Goal: Transaction & Acquisition: Book appointment/travel/reservation

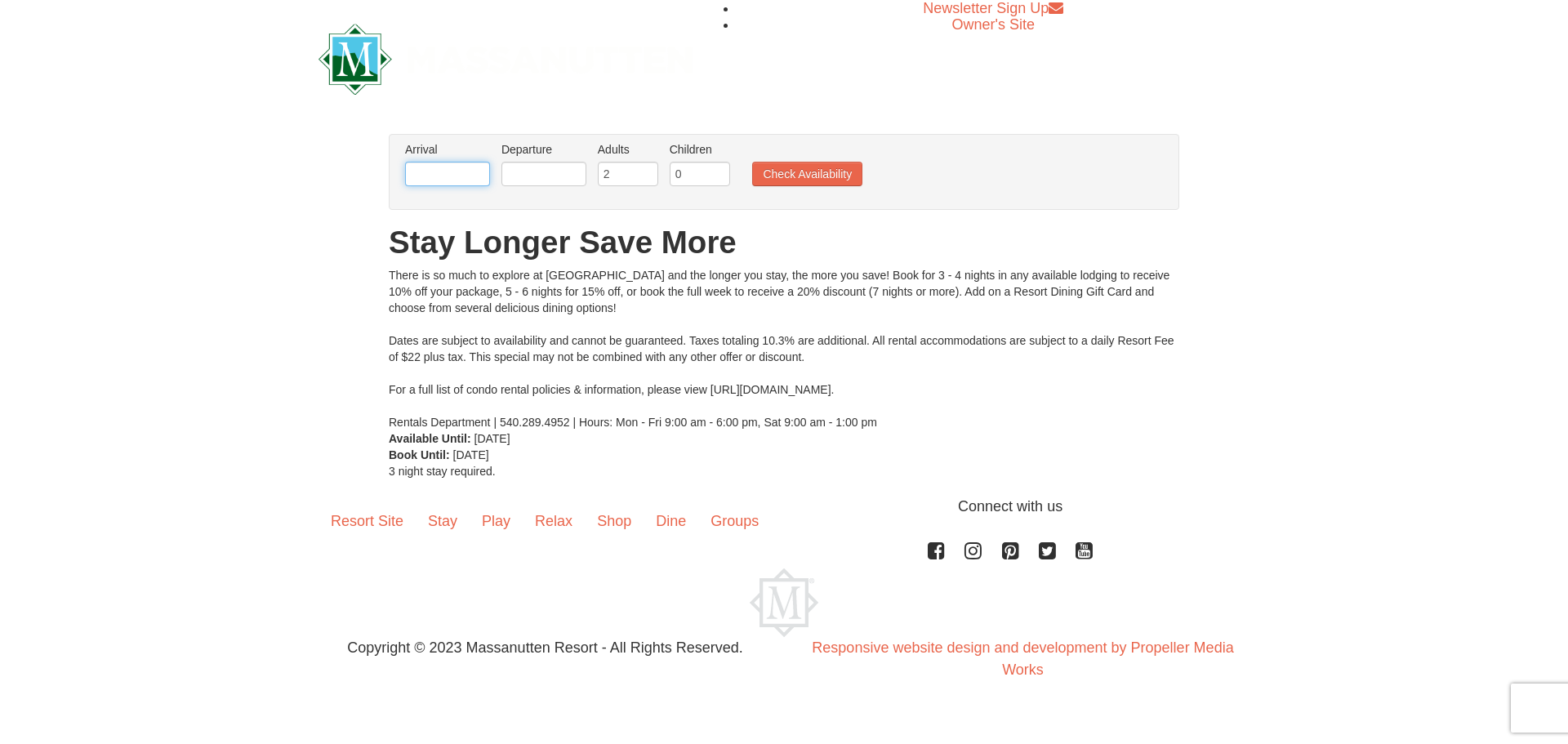
click at [429, 167] on input "text" at bounding box center [447, 173] width 85 height 24
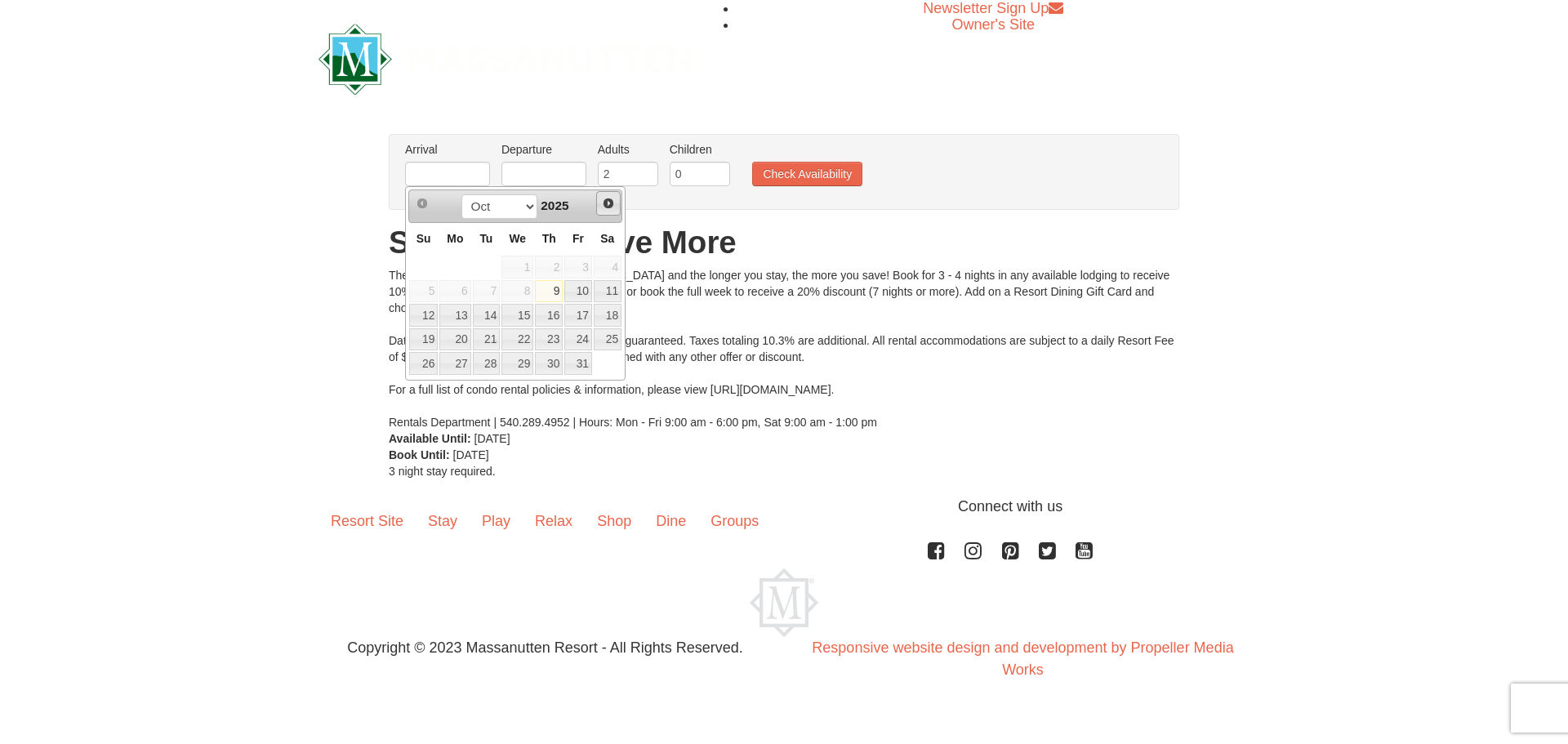
click at [604, 201] on span "Next" at bounding box center [608, 203] width 13 height 13
click at [460, 366] on link "29" at bounding box center [454, 363] width 31 height 22
type input "[DATE]"
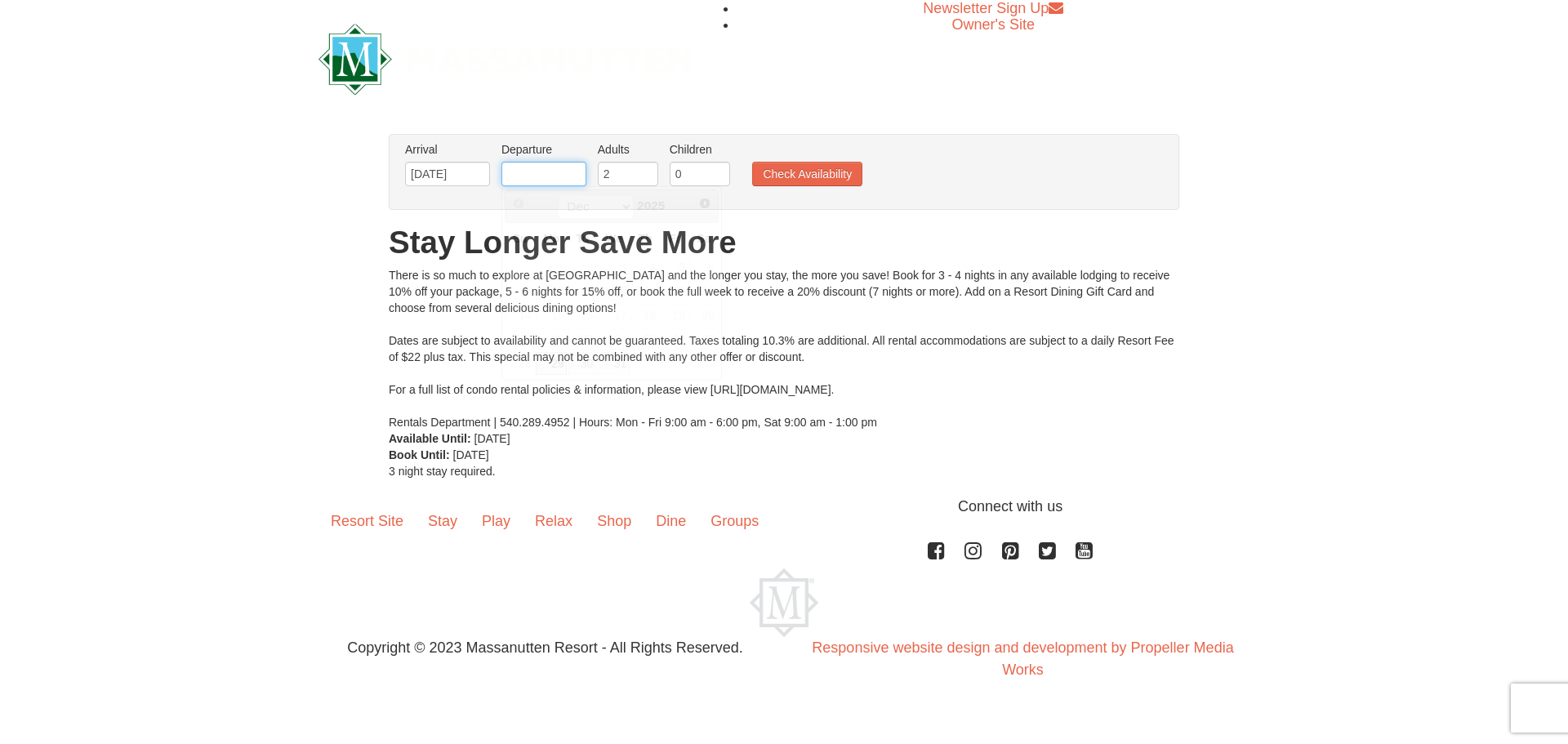
click at [565, 173] on input "text" at bounding box center [544, 173] width 85 height 24
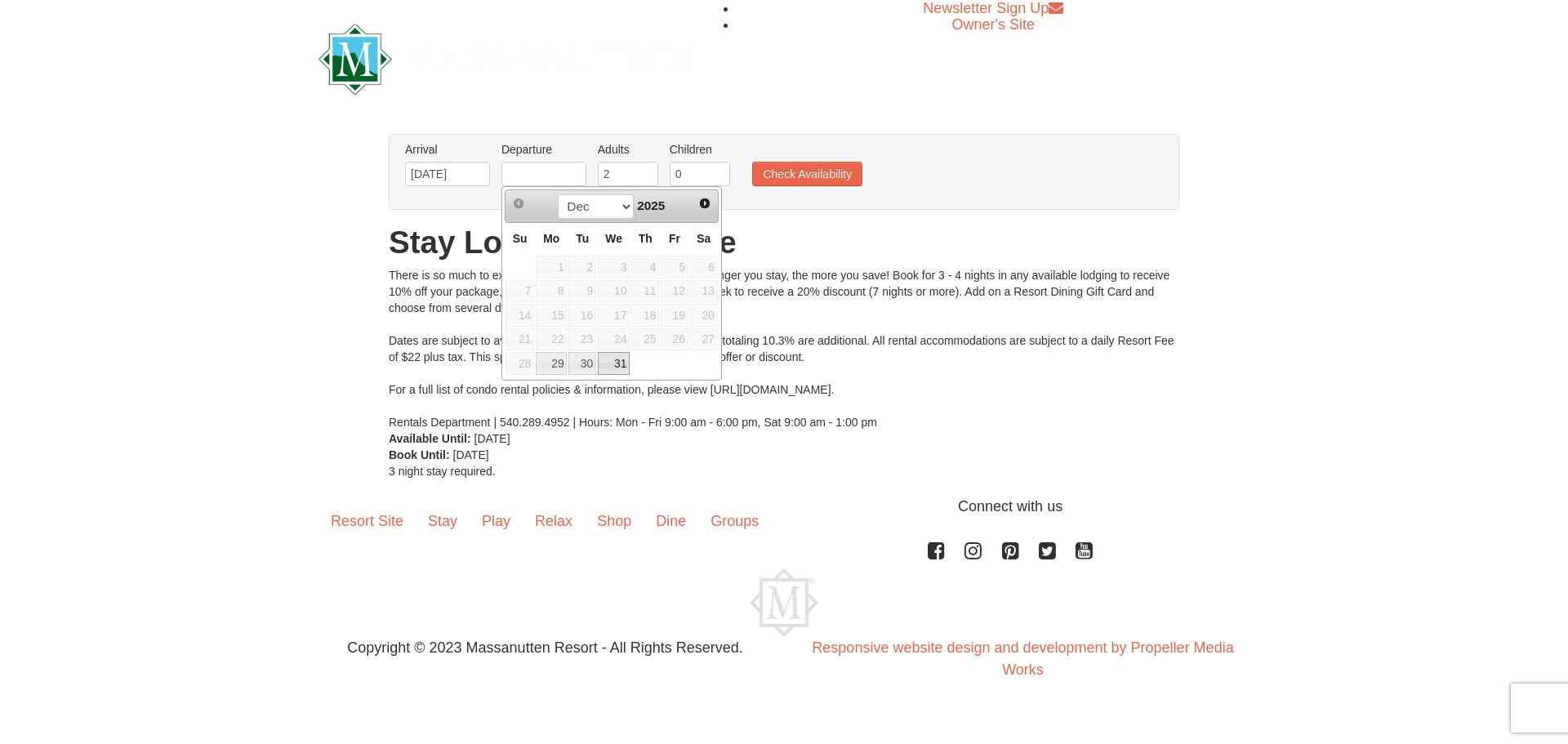
click at [614, 366] on link "31" at bounding box center [613, 363] width 31 height 22
type input "12/31/2025"
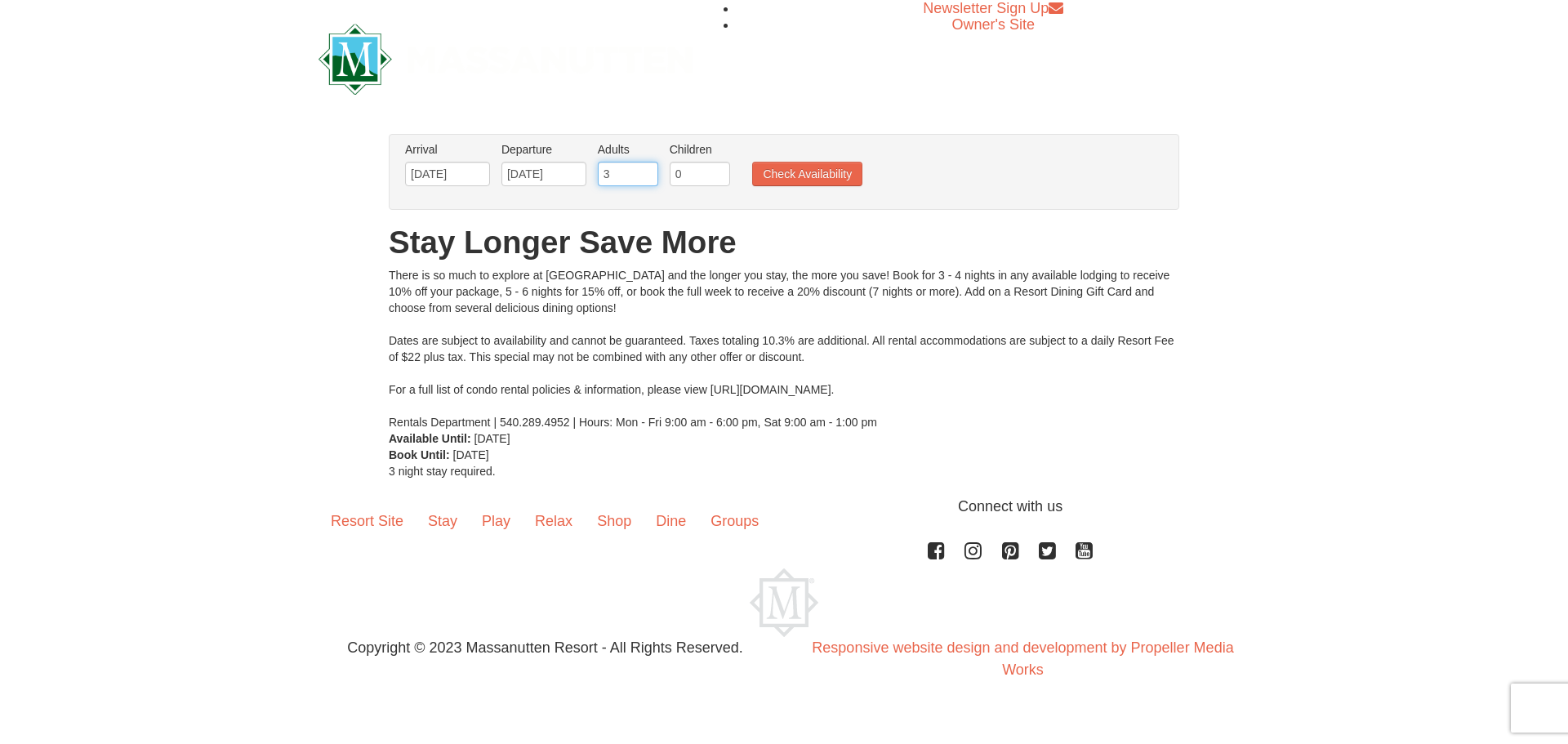
click at [645, 170] on input "3" at bounding box center [627, 173] width 60 height 24
type input "4"
click at [646, 169] on input "4" at bounding box center [627, 173] width 60 height 24
click at [770, 180] on button "Check Availability" at bounding box center [807, 173] width 110 height 24
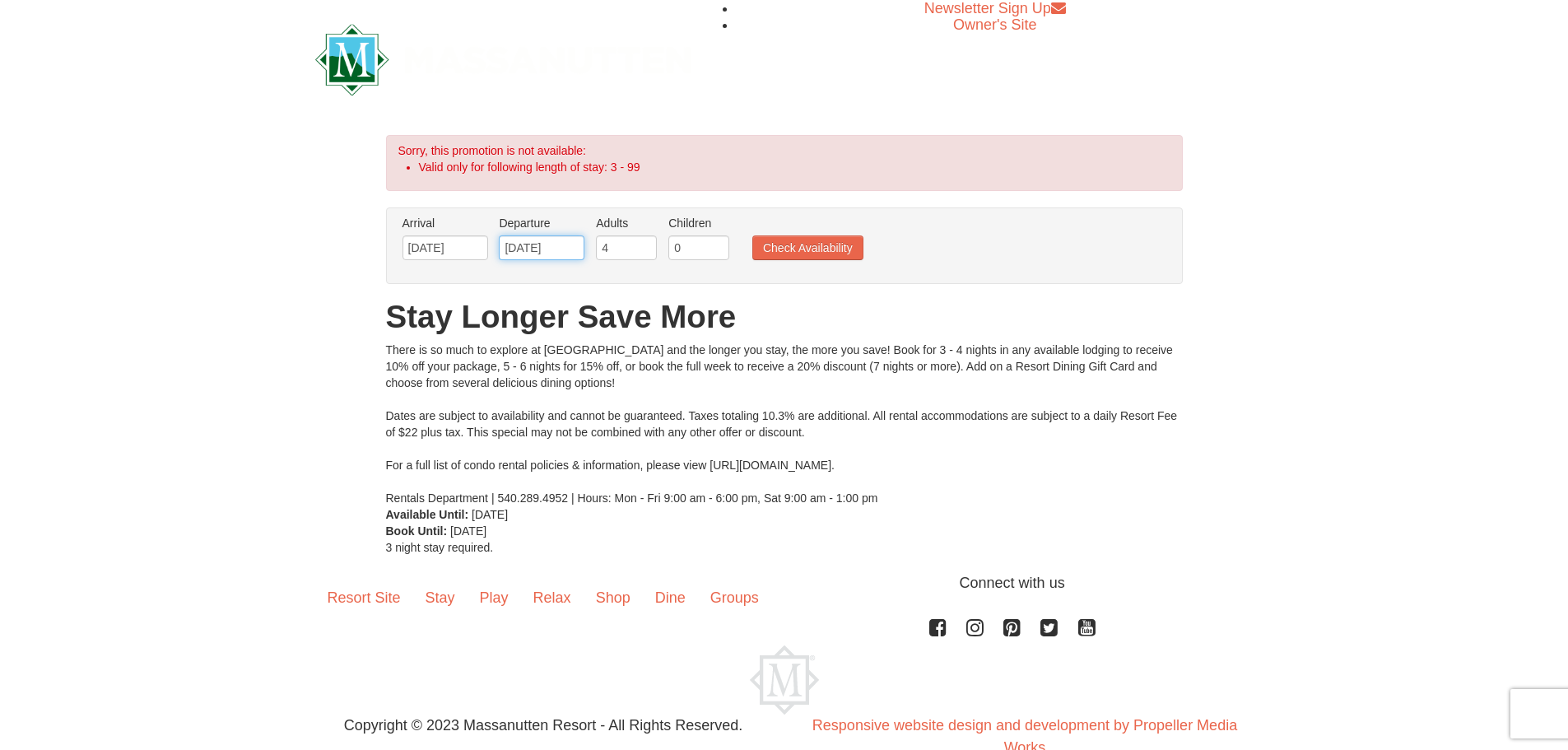
click at [571, 250] on input "[DATE]" at bounding box center [541, 247] width 86 height 24
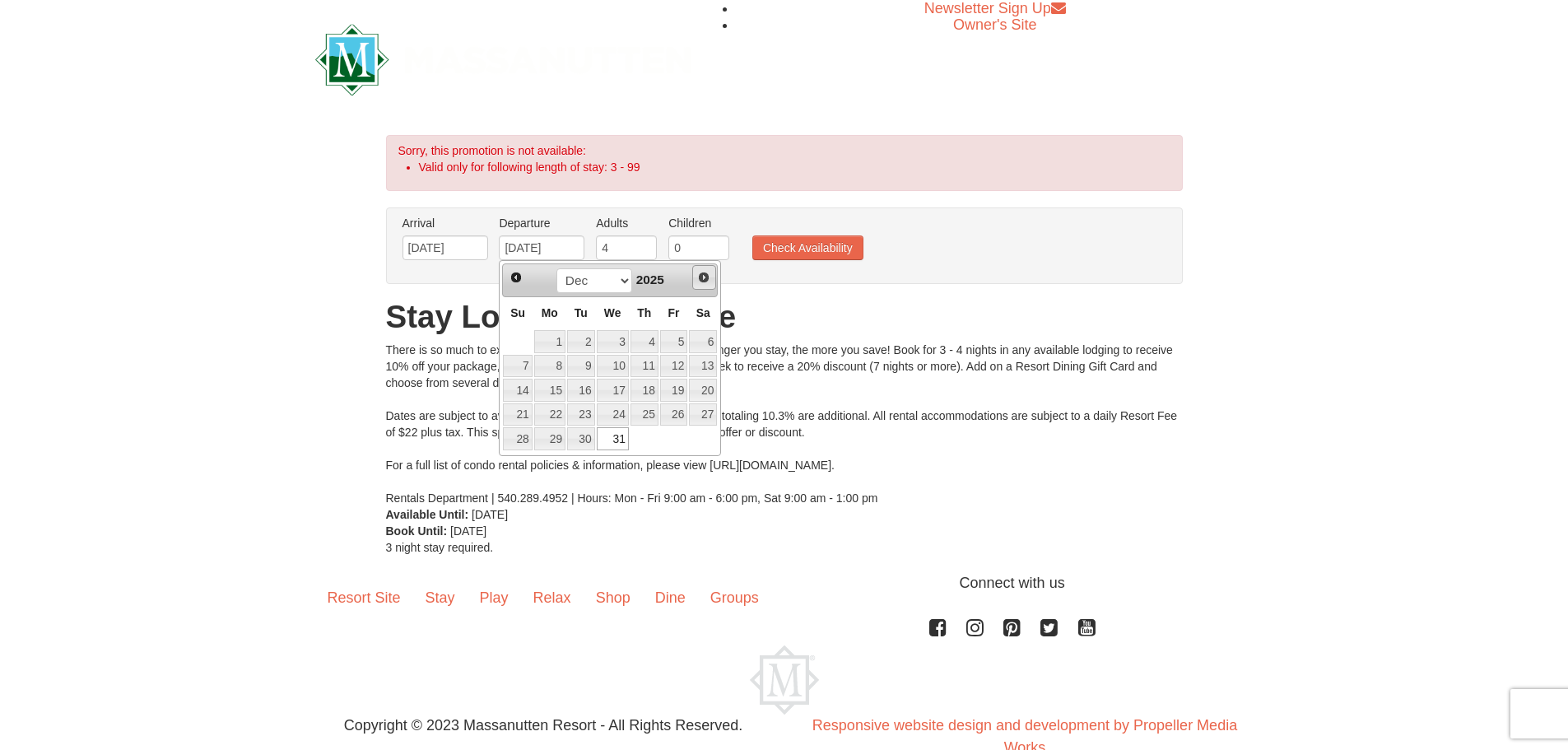
click at [703, 281] on span "Next" at bounding box center [703, 277] width 14 height 14
click at [655, 349] on link "1" at bounding box center [644, 341] width 28 height 23
type input "[DATE]"
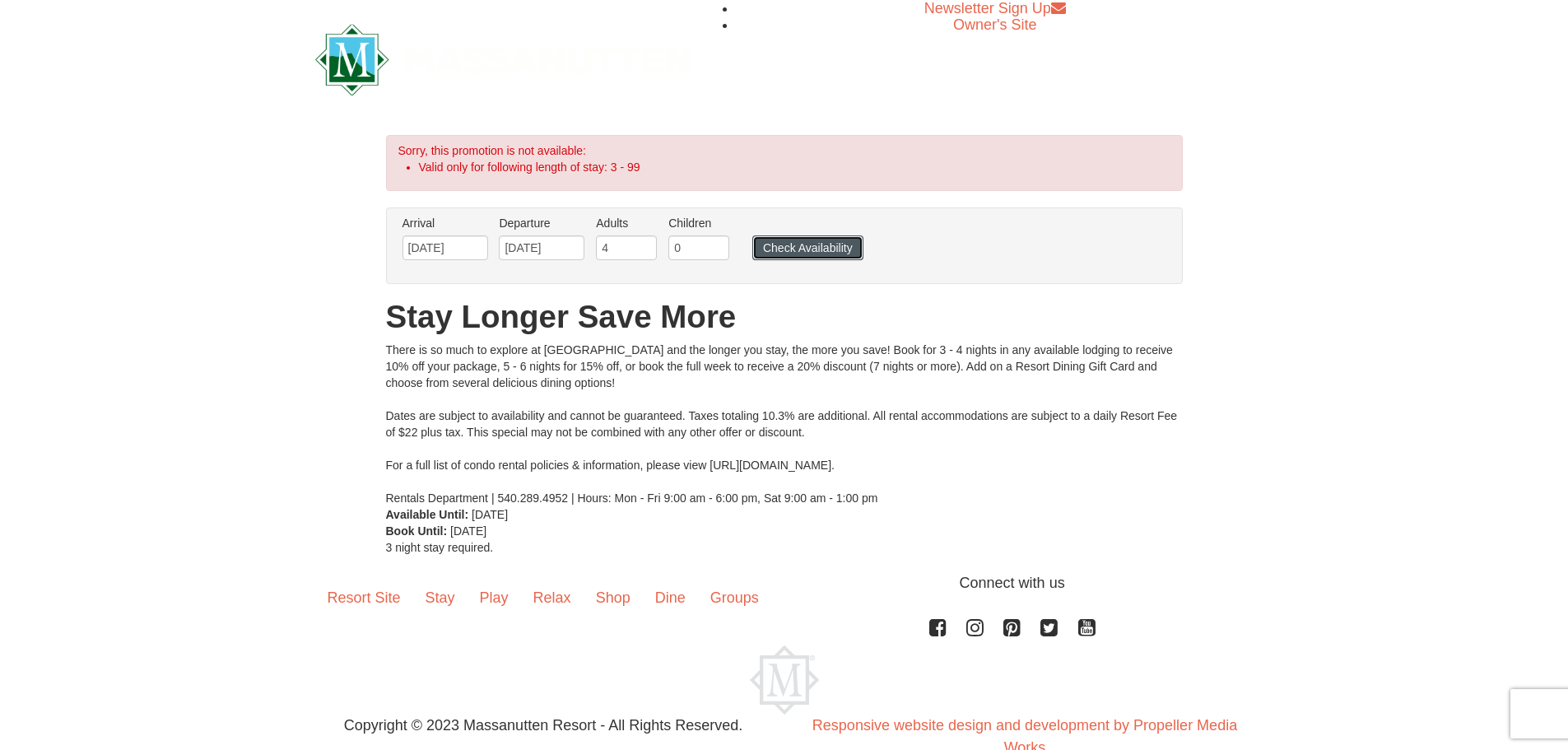
drag, startPoint x: 811, startPoint y: 260, endPoint x: 819, endPoint y: 261, distance: 8.1
click at [812, 260] on button "Check Availability" at bounding box center [807, 247] width 111 height 24
click at [766, 251] on button "Check Availability" at bounding box center [807, 247] width 111 height 24
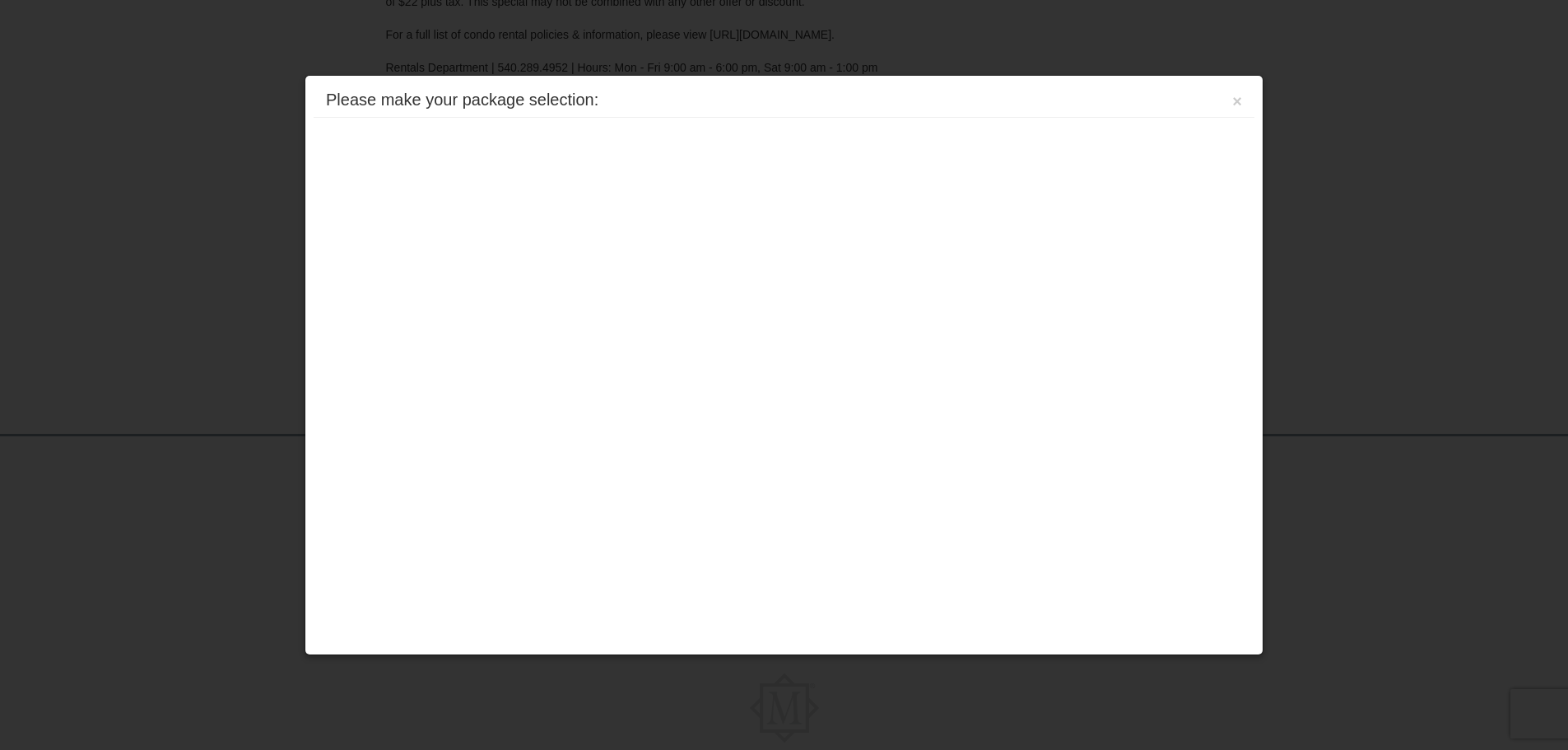
scroll to position [396, 0]
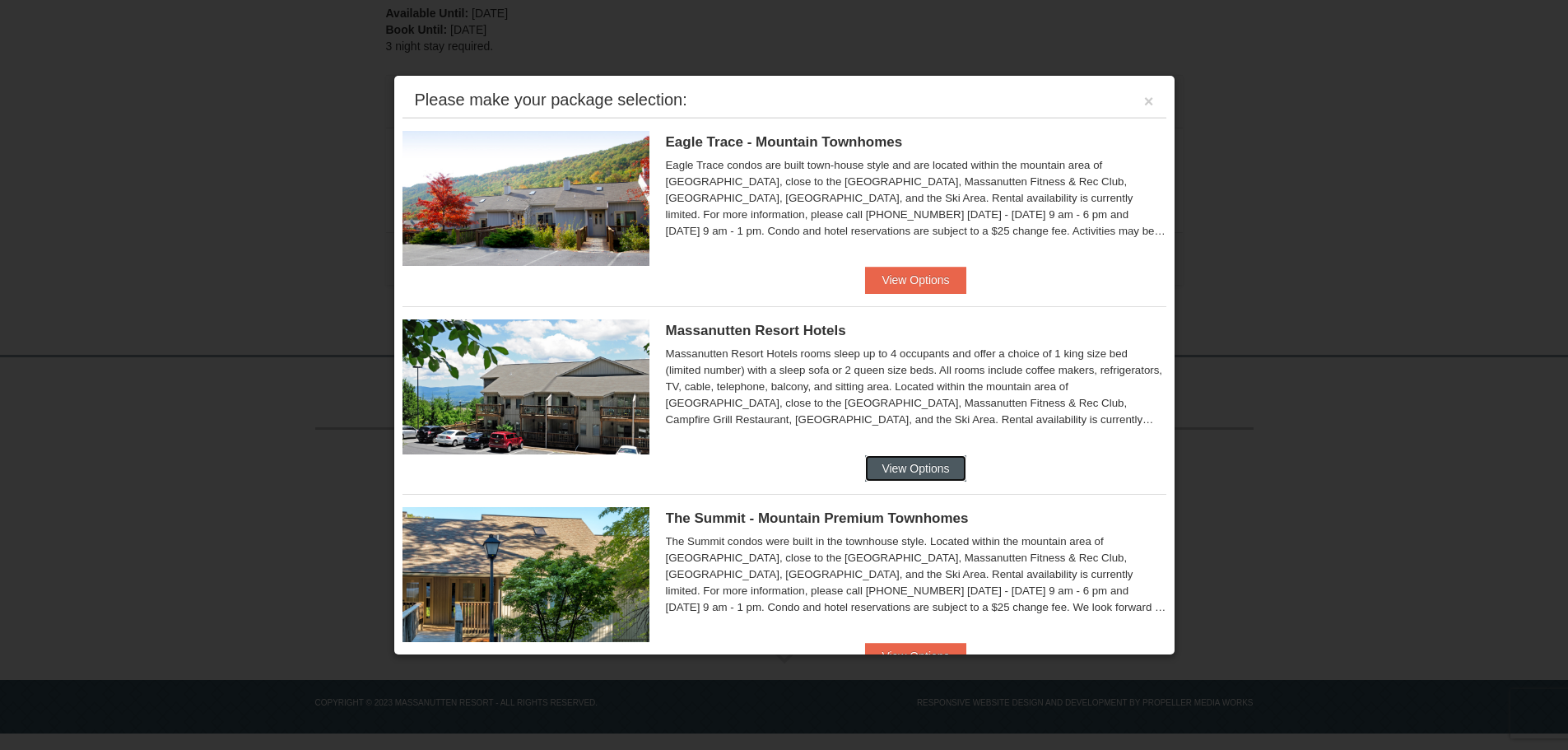
click at [878, 455] on button "View Options" at bounding box center [915, 468] width 100 height 26
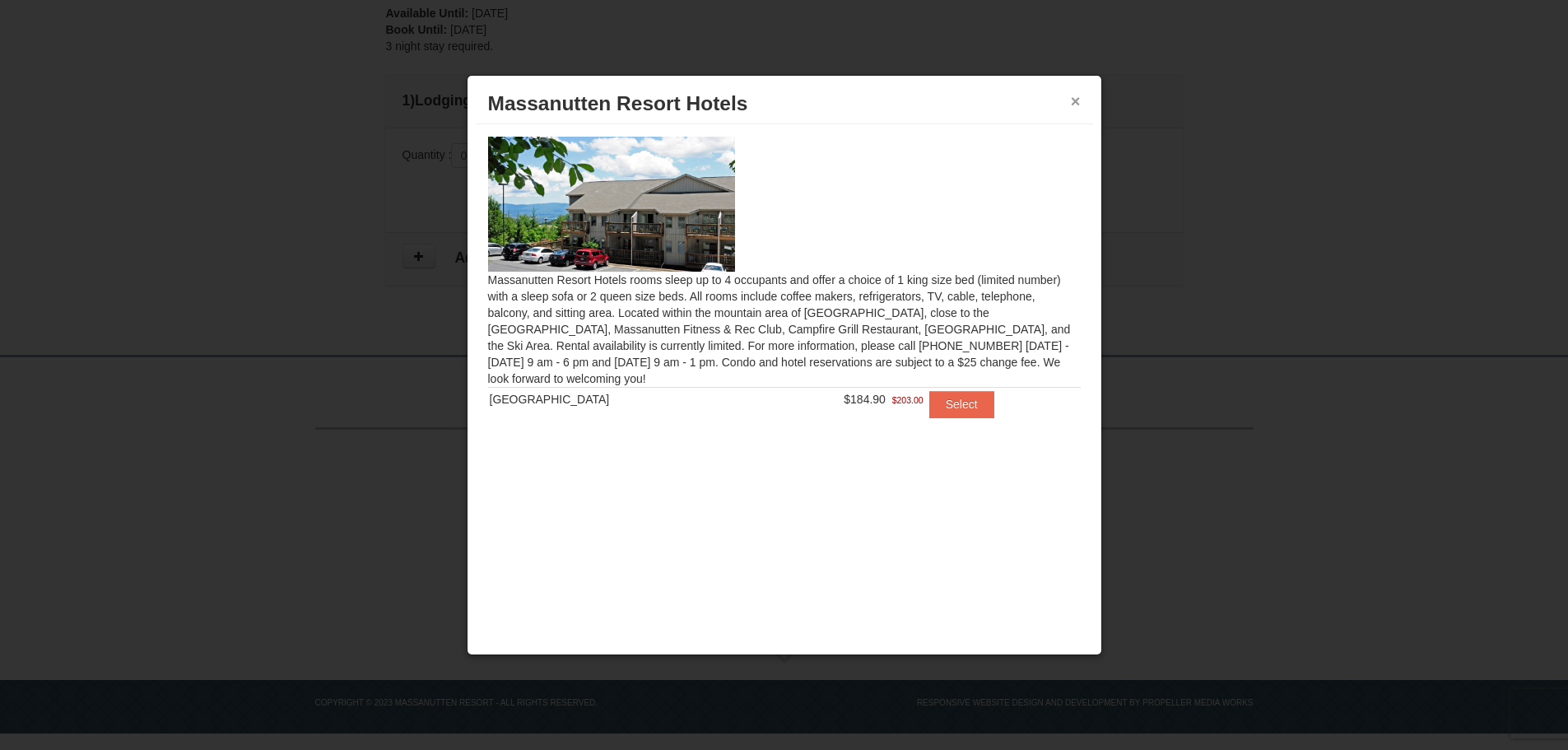
click at [1072, 101] on button "×" at bounding box center [1075, 101] width 10 height 16
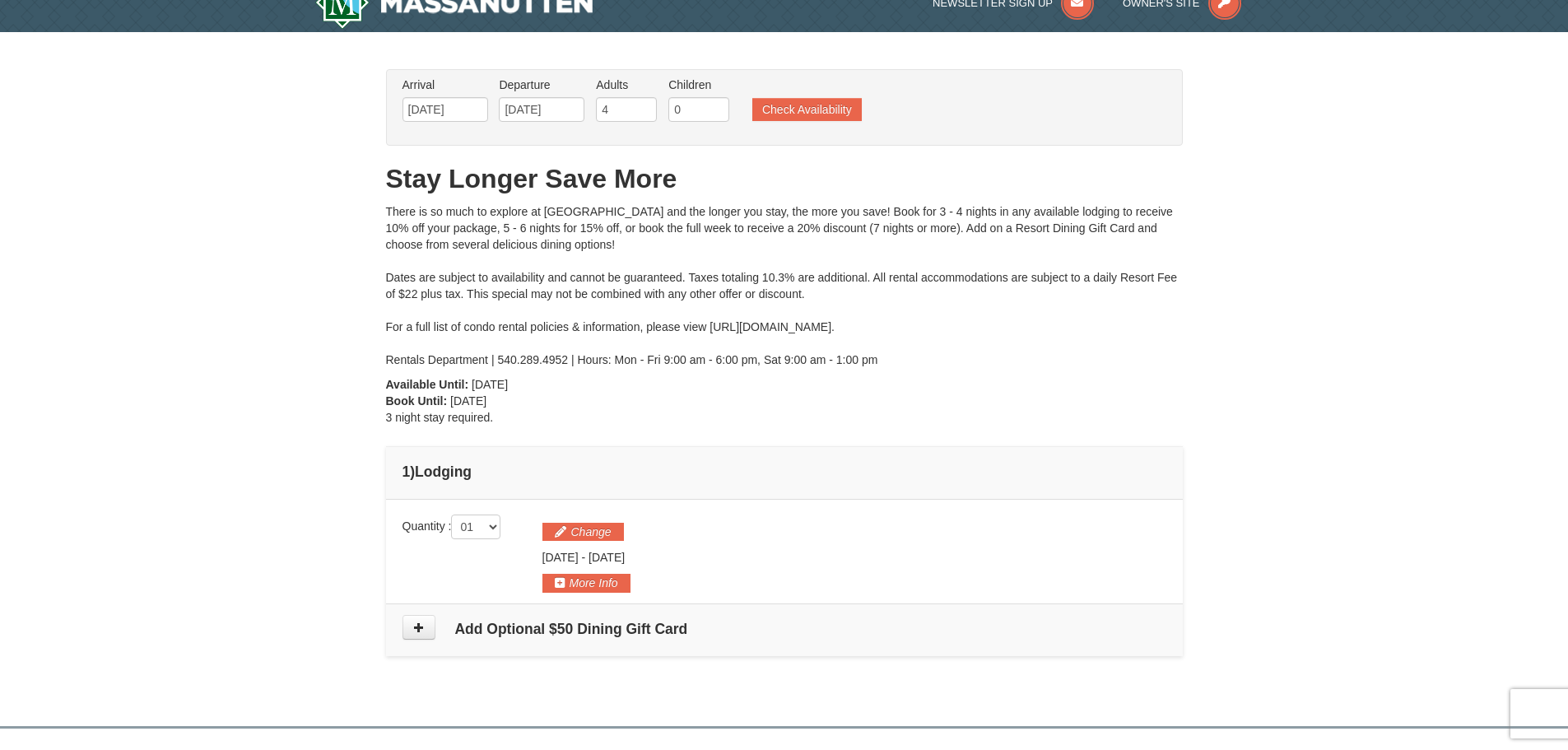
scroll to position [0, 0]
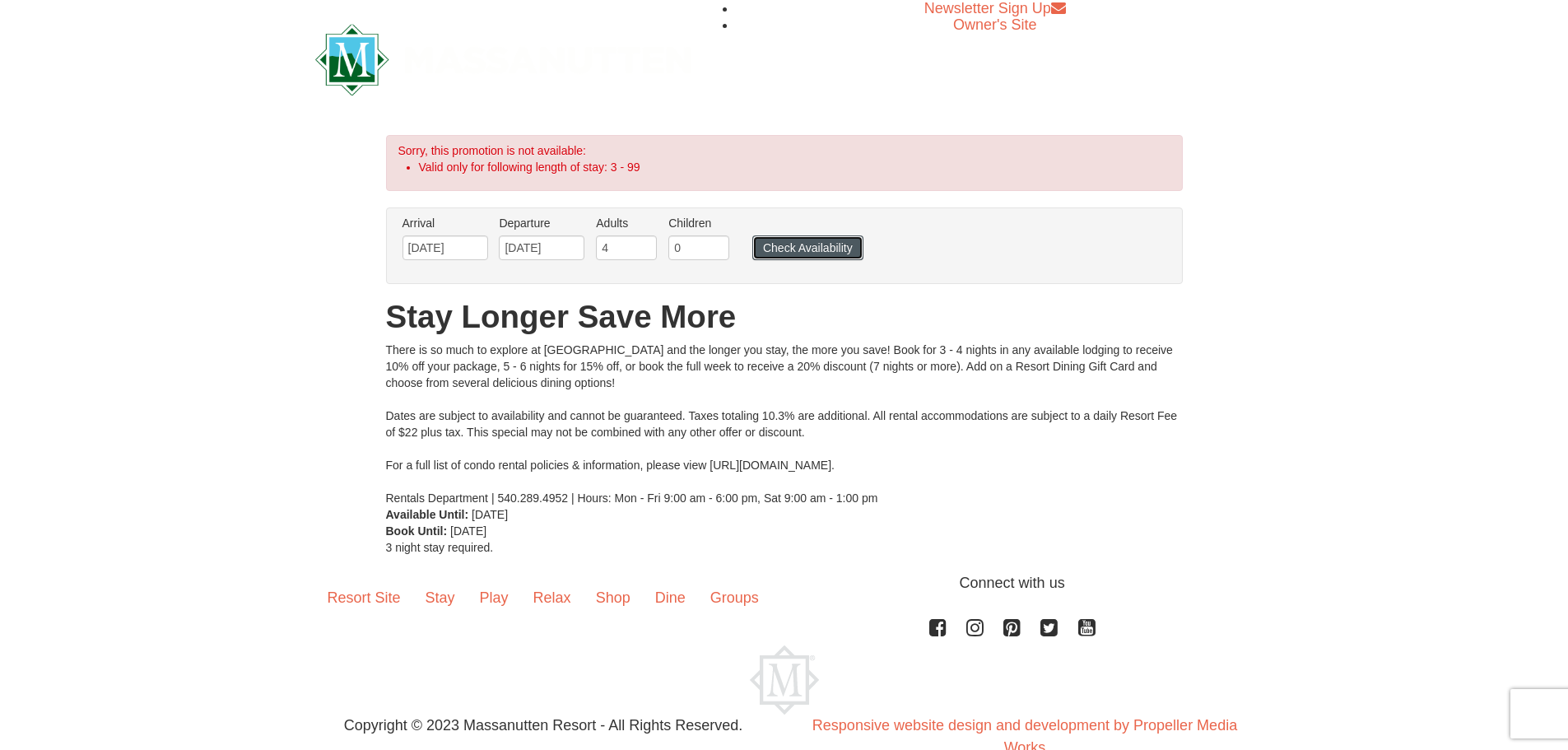
click at [807, 246] on button "Check Availability" at bounding box center [807, 247] width 111 height 24
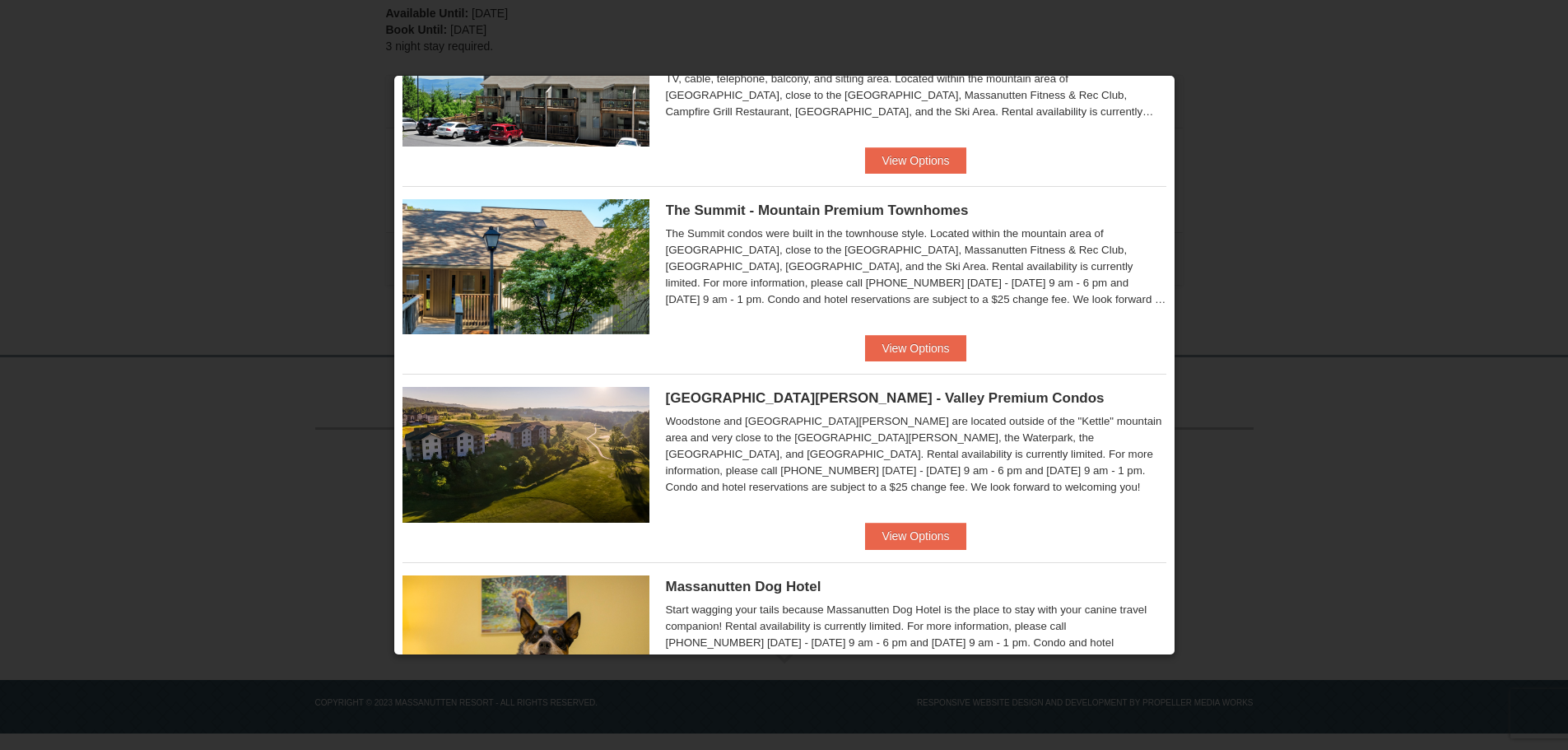
scroll to position [247, 0]
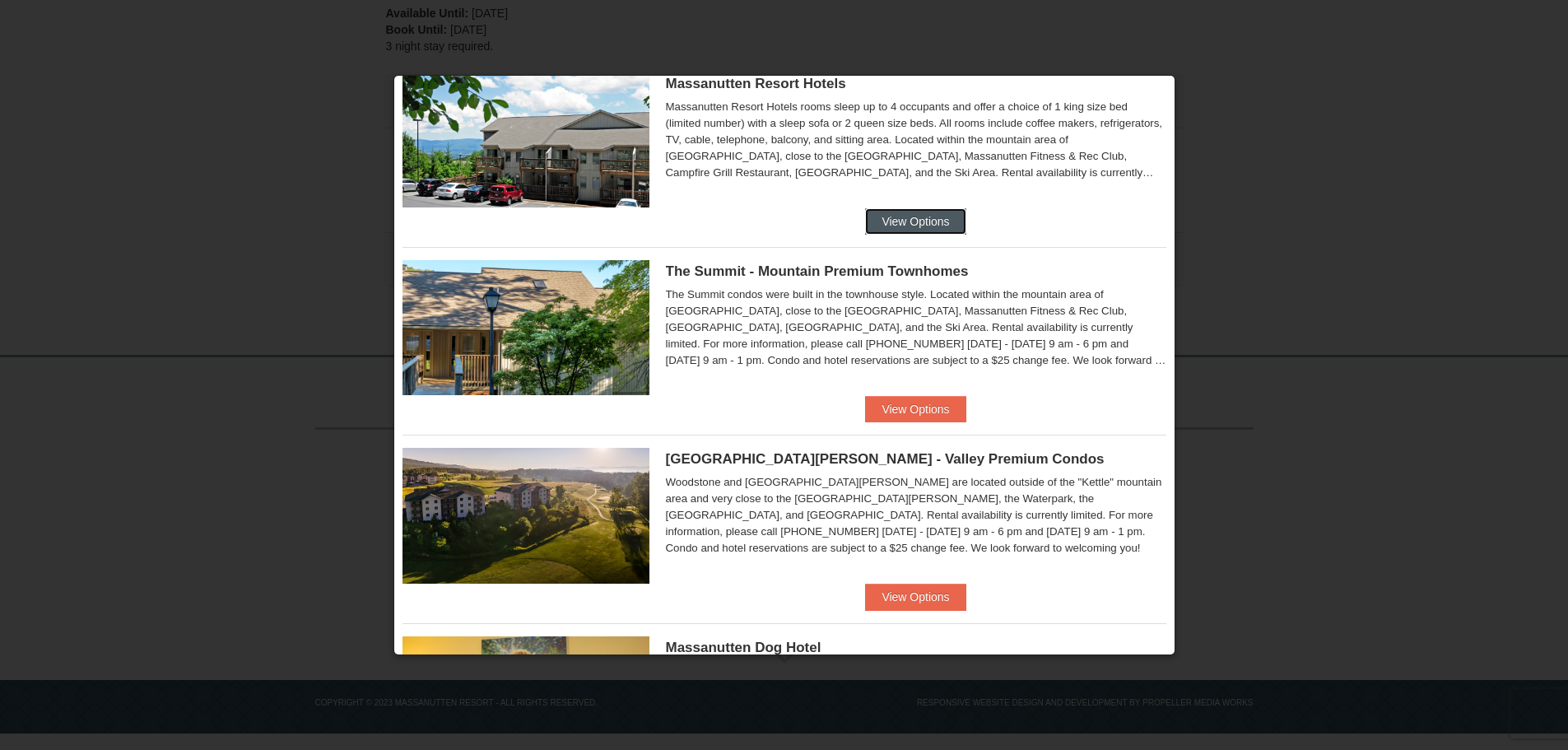
click at [912, 224] on button "View Options" at bounding box center [915, 221] width 100 height 26
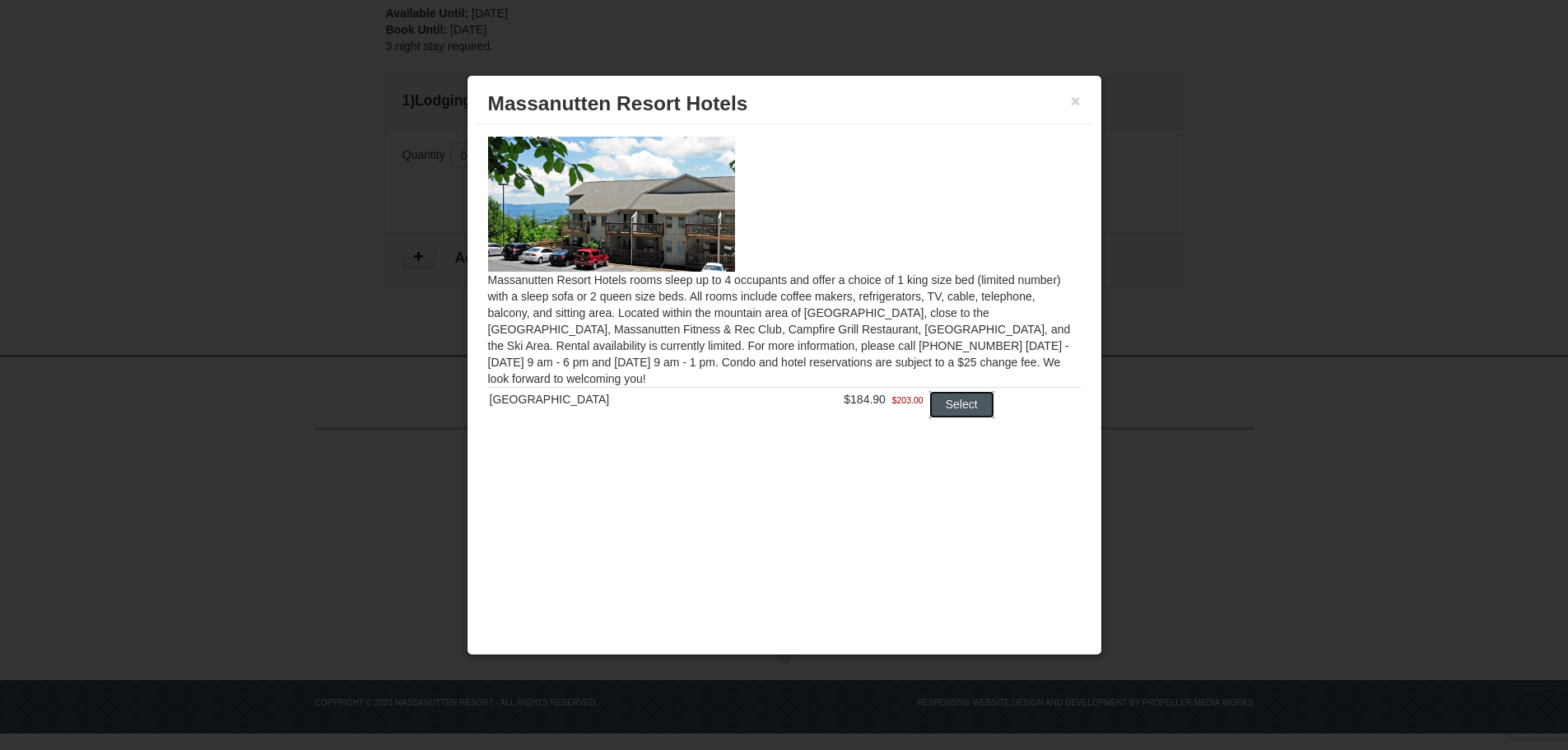
click at [941, 407] on button "Select" at bounding box center [962, 403] width 65 height 26
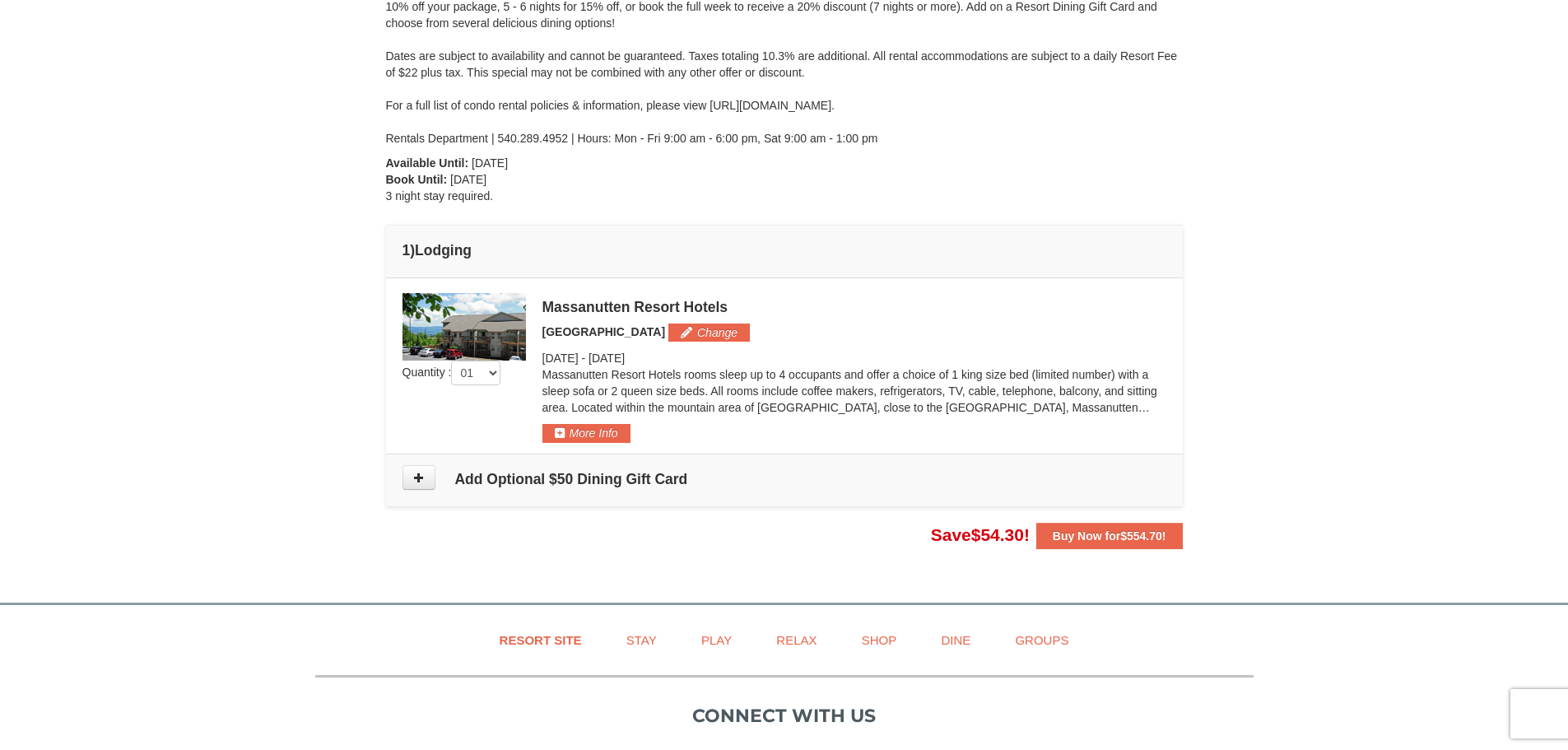
drag, startPoint x: 499, startPoint y: 328, endPoint x: 522, endPoint y: 323, distance: 23.5
click at [500, 328] on img at bounding box center [464, 327] width 123 height 68
click at [554, 312] on div "Massanutten Resort Hotels" at bounding box center [854, 307] width 624 height 16
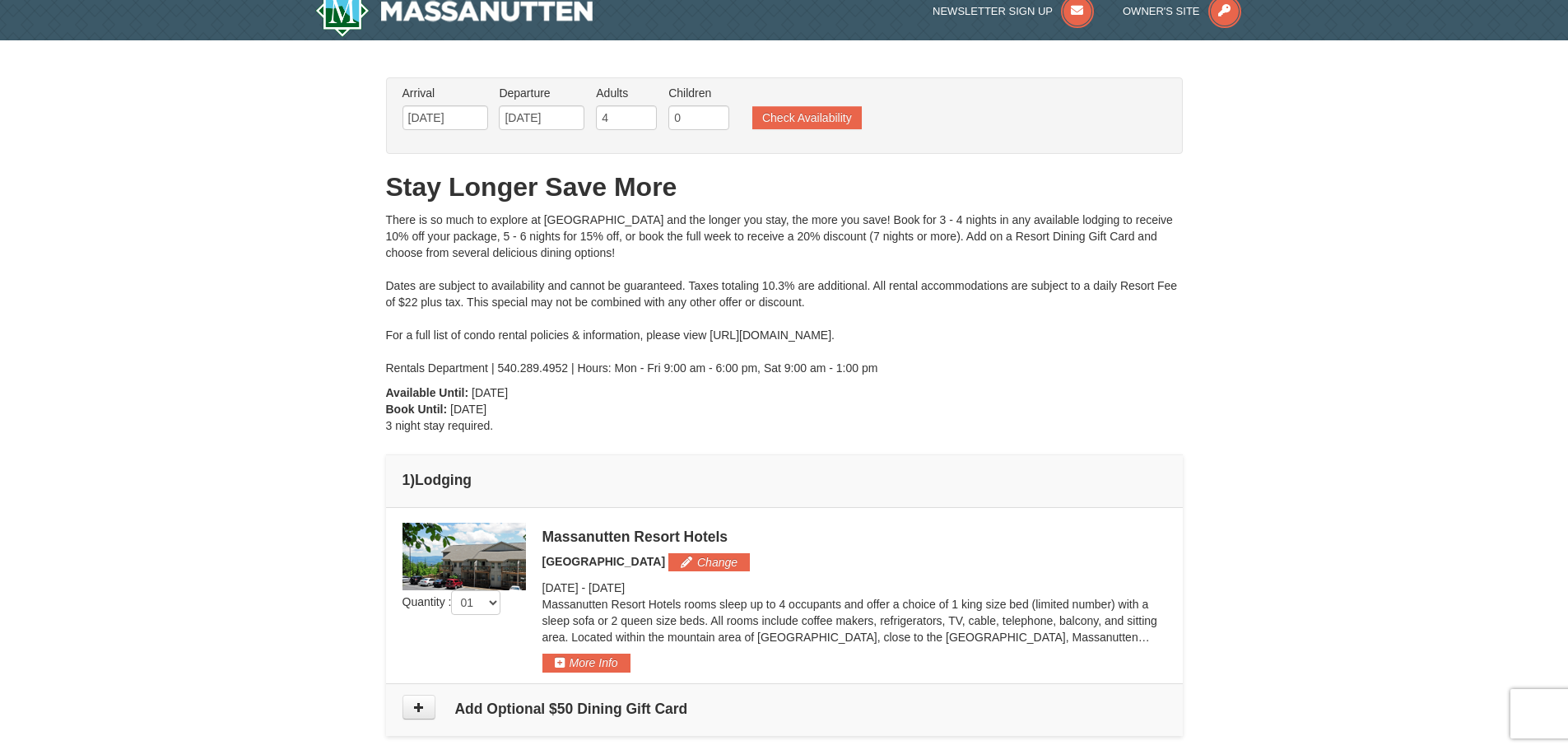
scroll to position [0, 0]
